Goal: Information Seeking & Learning: Learn about a topic

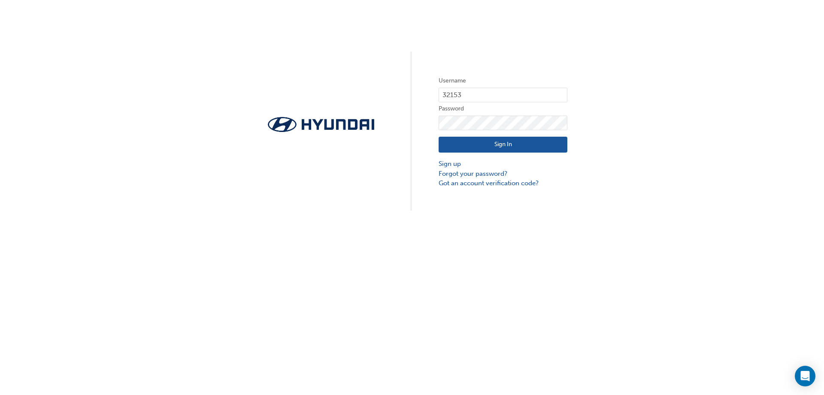
click at [487, 142] on button "Sign In" at bounding box center [503, 145] width 129 height 16
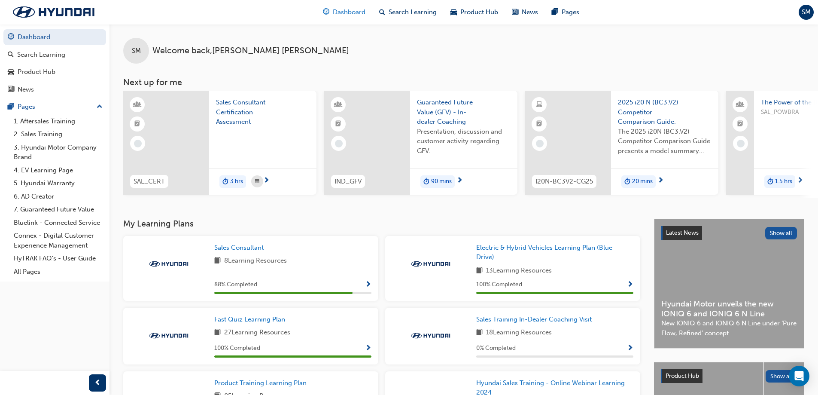
click at [340, 13] on span "Dashboard" at bounding box center [349, 12] width 33 height 10
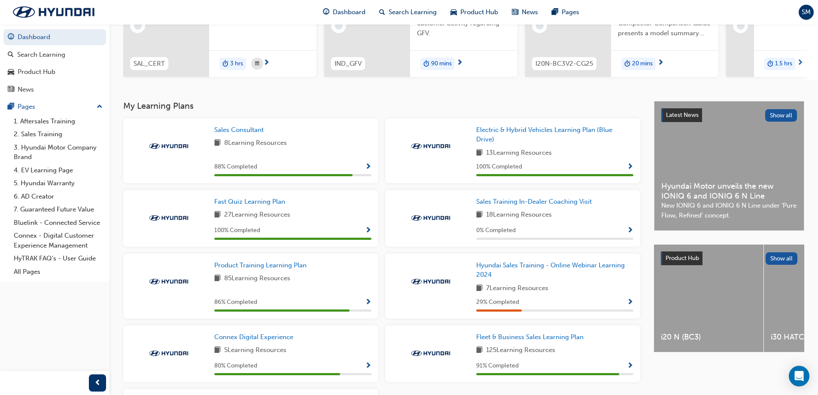
scroll to position [129, 0]
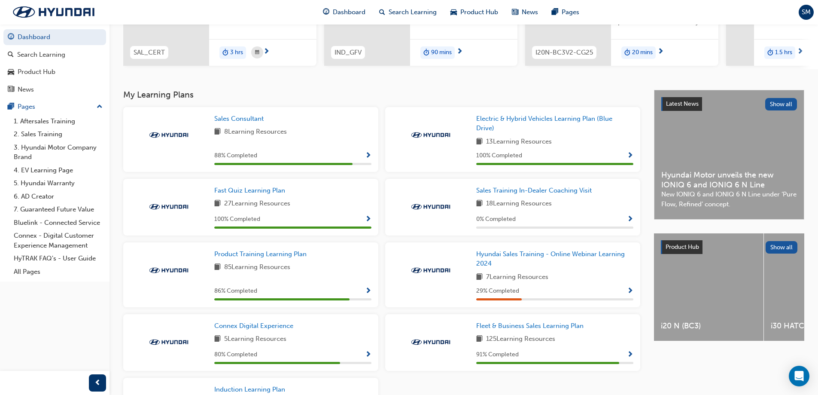
click at [631, 293] on span "Show Progress" at bounding box center [630, 291] width 6 height 8
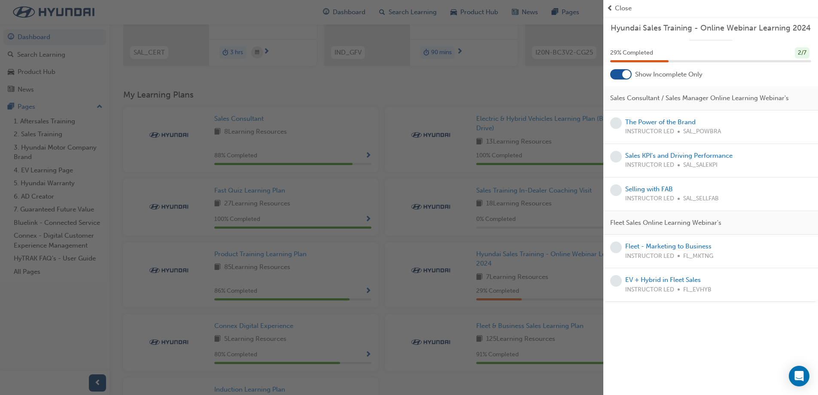
click at [439, 235] on div "button" at bounding box center [301, 197] width 603 height 395
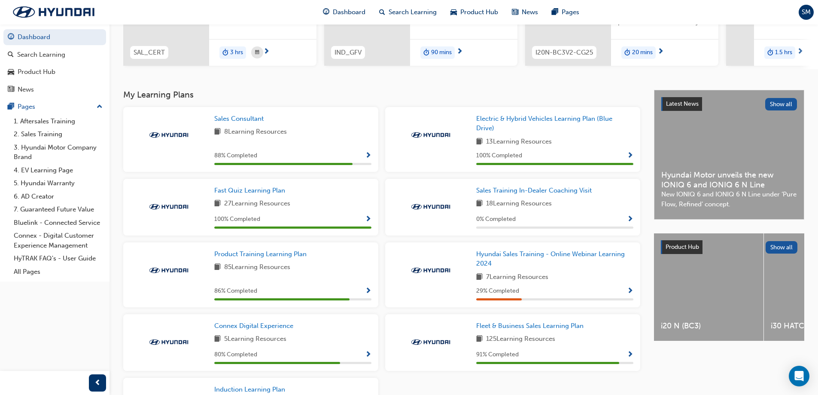
click at [346, 143] on div "Sales Consultant 8 Learning Resources 88 % Completed" at bounding box center [292, 139] width 157 height 51
click at [367, 158] on span "Show Progress" at bounding box center [368, 156] width 6 height 8
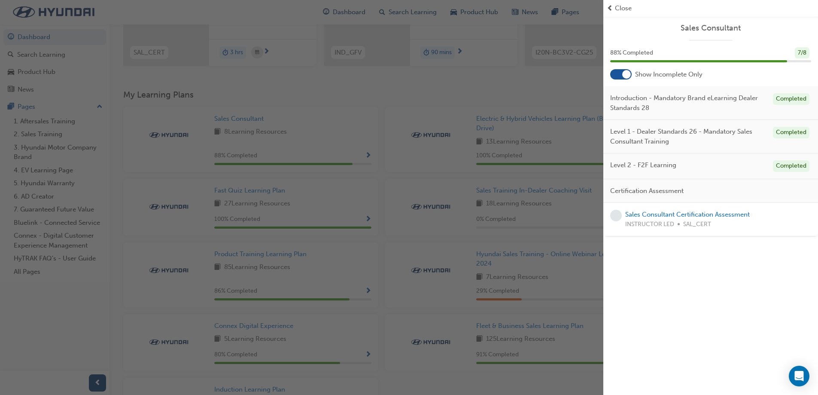
click at [485, 246] on div "button" at bounding box center [301, 197] width 603 height 395
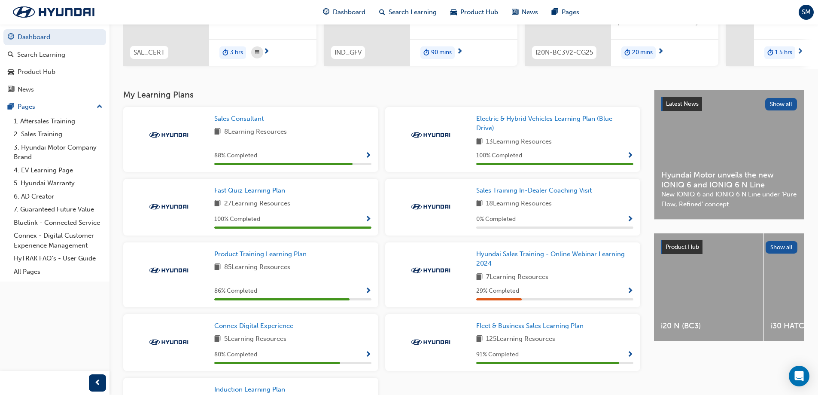
click at [322, 283] on div "Product Training Learning Plan 85 Learning Resources 86 % Completed" at bounding box center [292, 274] width 157 height 51
click at [369, 291] on span "Show Progress" at bounding box center [368, 291] width 6 height 8
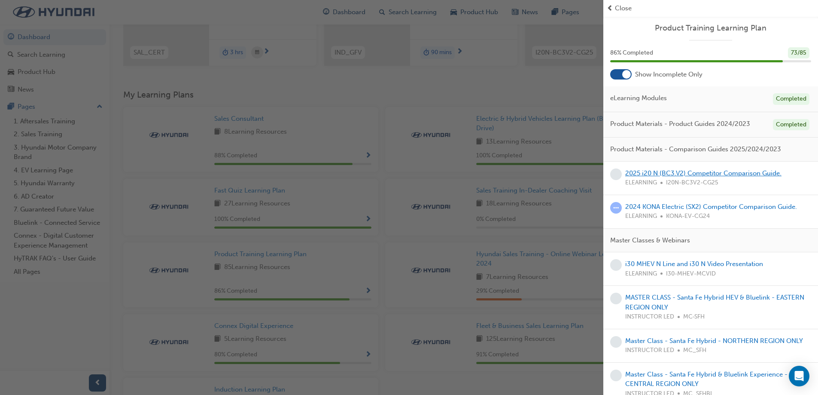
click at [658, 171] on link "2025 i20 N (BC3.V2) Competitor Comparison Guide." at bounding box center [703, 173] width 156 height 8
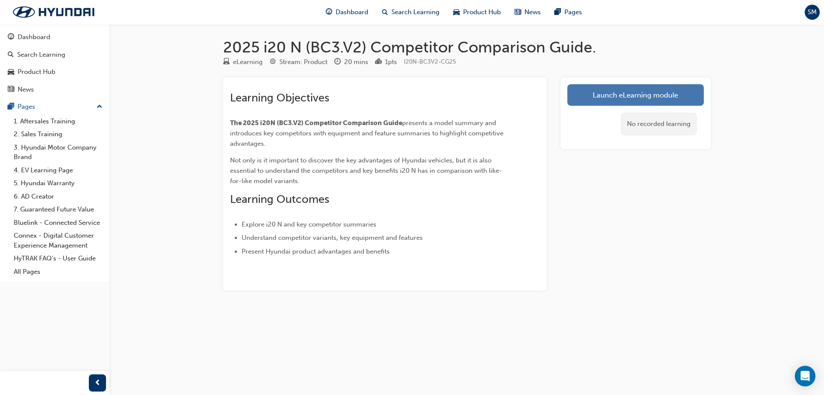
click at [679, 103] on link "Launch eLearning module" at bounding box center [636, 94] width 137 height 21
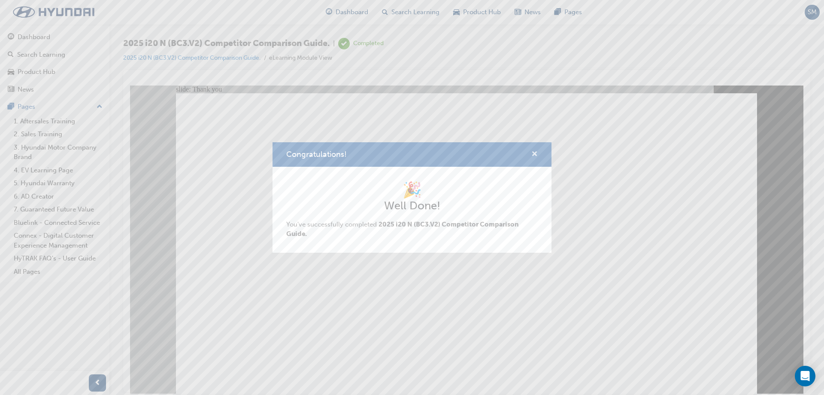
click at [533, 155] on span "cross-icon" at bounding box center [534, 155] width 6 height 8
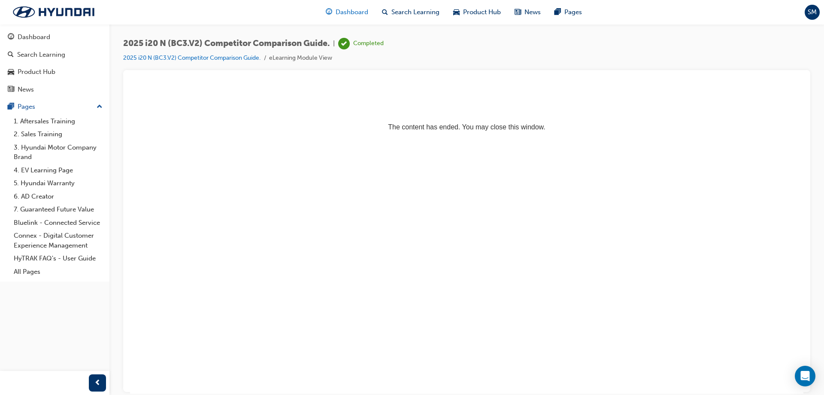
click at [370, 14] on div "Dashboard" at bounding box center [347, 12] width 56 height 18
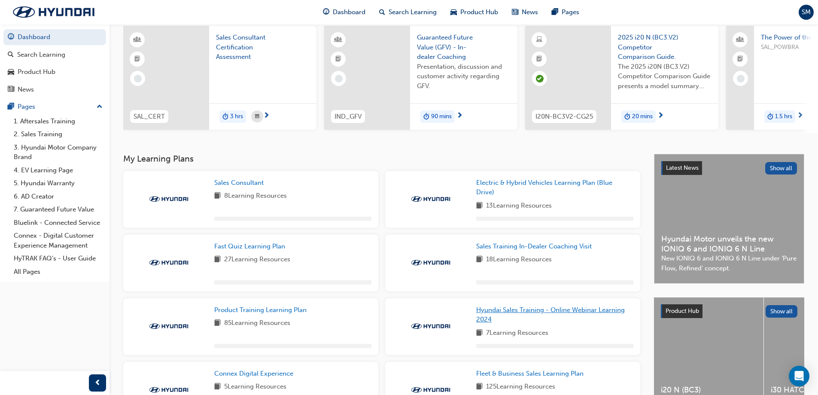
scroll to position [129, 0]
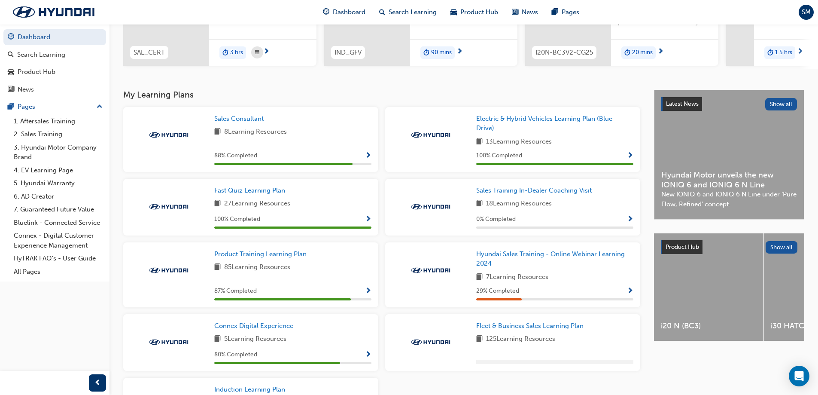
click at [369, 293] on span "Show Progress" at bounding box center [368, 291] width 6 height 8
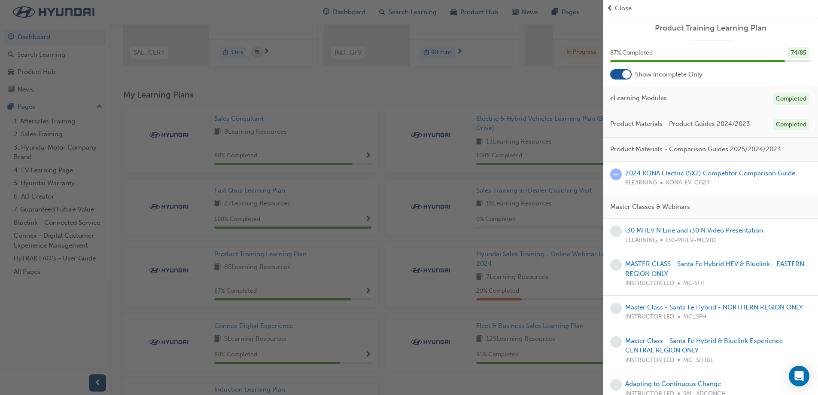
click at [652, 174] on link "2024 KONA Electric (SX2) Competitor Comparison Guide." at bounding box center [711, 173] width 172 height 8
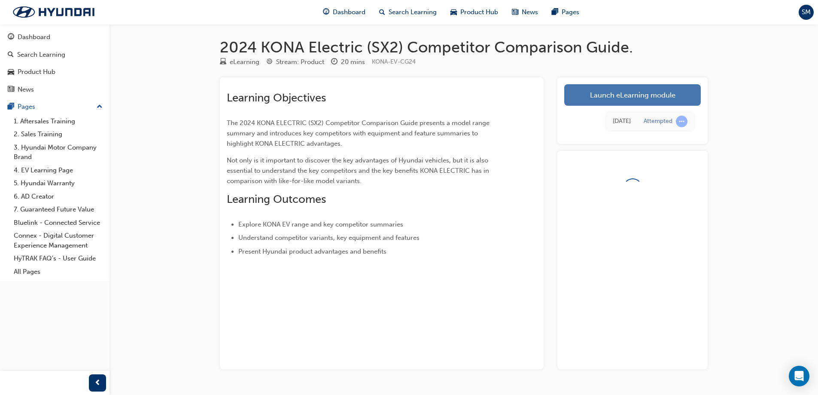
click at [614, 101] on link "Launch eLearning module" at bounding box center [632, 94] width 137 height 21
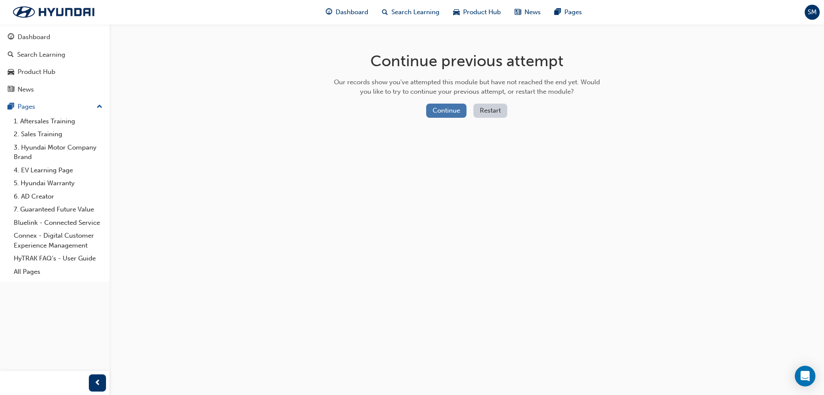
click at [440, 115] on button "Continue" at bounding box center [446, 110] width 40 height 14
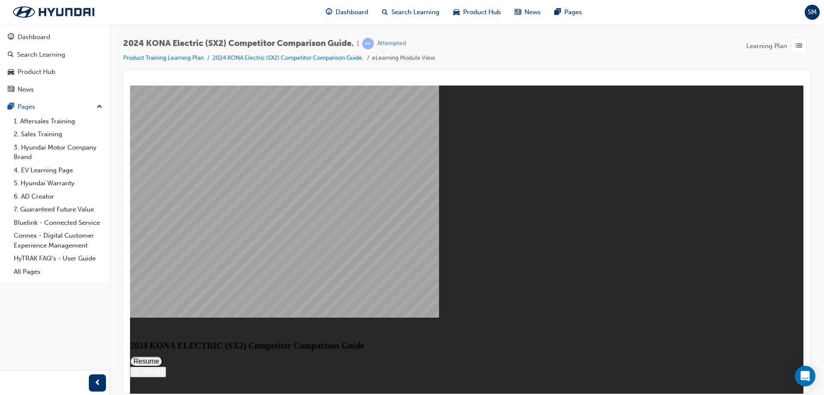
click at [163, 355] on button "Resume" at bounding box center [146, 360] width 33 height 10
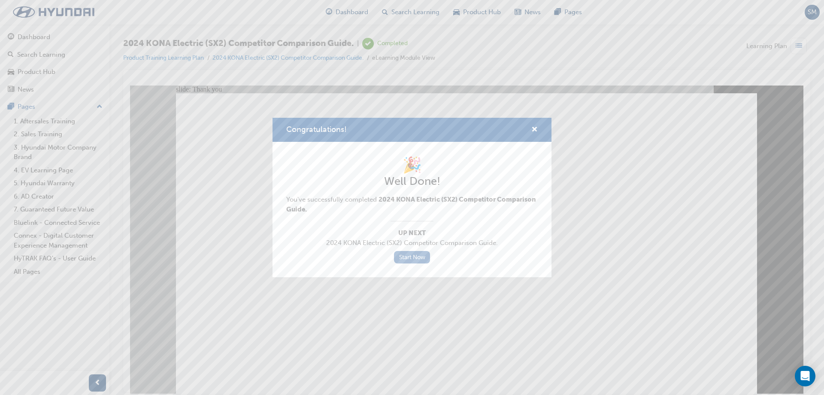
click at [419, 258] on link "Start Now" at bounding box center [412, 257] width 36 height 12
click at [404, 257] on link "Start Now" at bounding box center [412, 257] width 36 height 12
click at [534, 128] on span "cross-icon" at bounding box center [534, 130] width 6 height 8
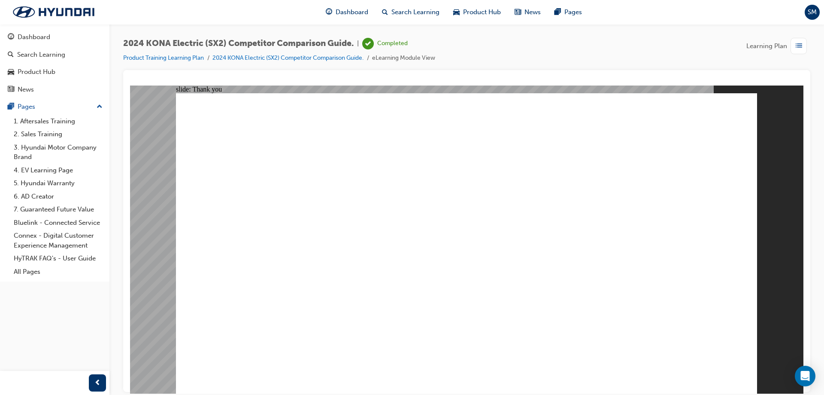
drag, startPoint x: 467, startPoint y: 333, endPoint x: 466, endPoint y: 343, distance: 9.9
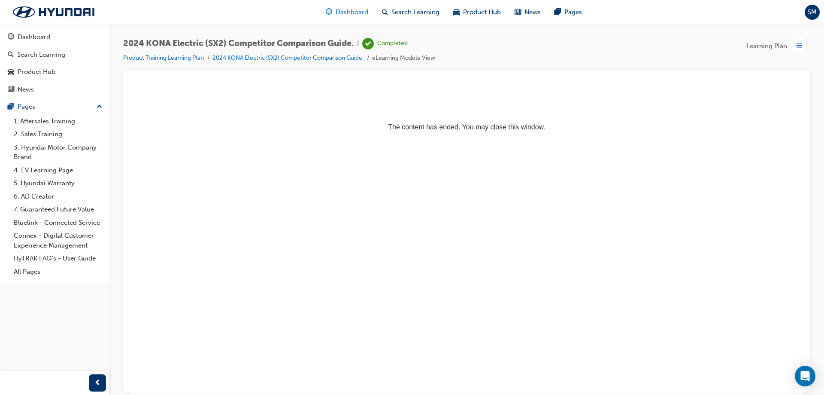
click at [354, 12] on span "Dashboard" at bounding box center [352, 12] width 33 height 10
